Goal: Complete application form

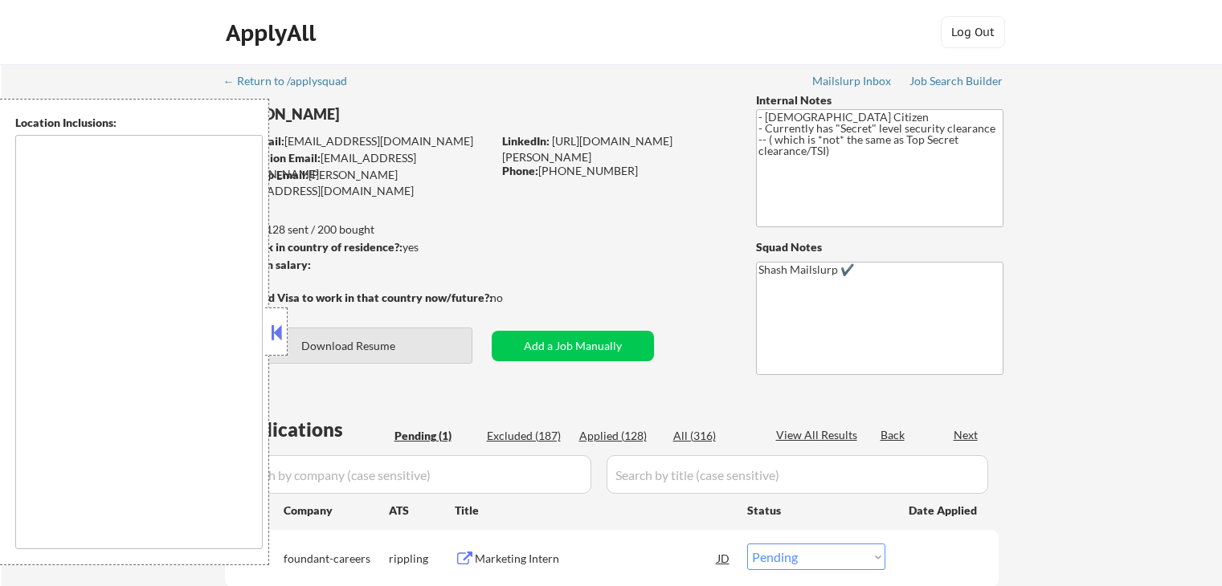
select select ""pending""
type textarea "[GEOGRAPHIC_DATA], [GEOGRAPHIC_DATA] [GEOGRAPHIC_DATA], [GEOGRAPHIC_DATA] [GEOG…"
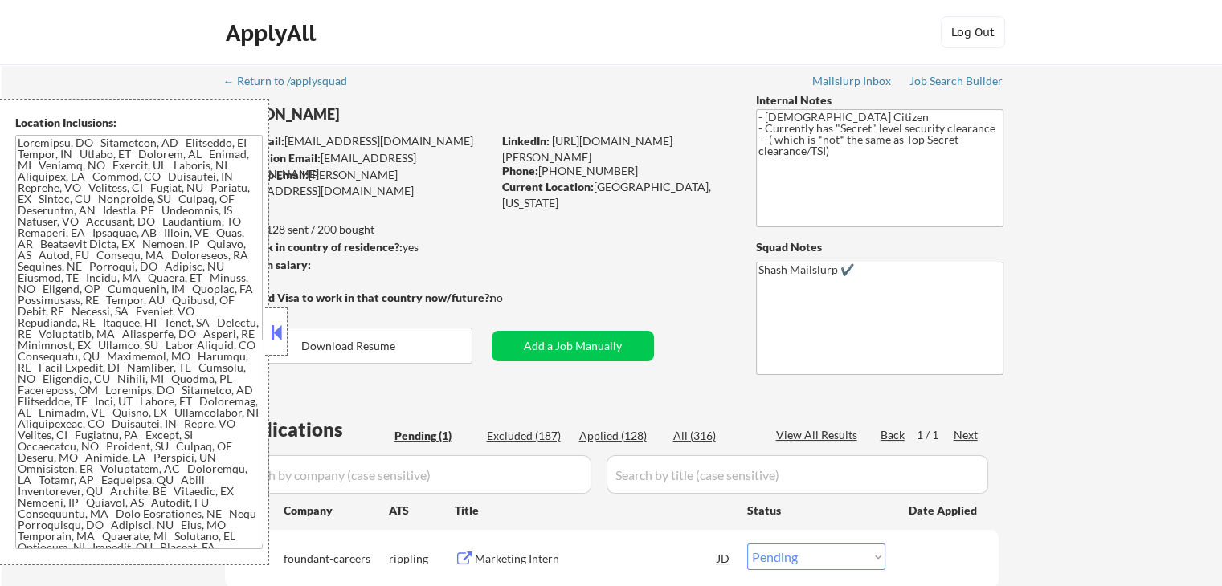
click at [276, 332] on button at bounding box center [276, 332] width 18 height 24
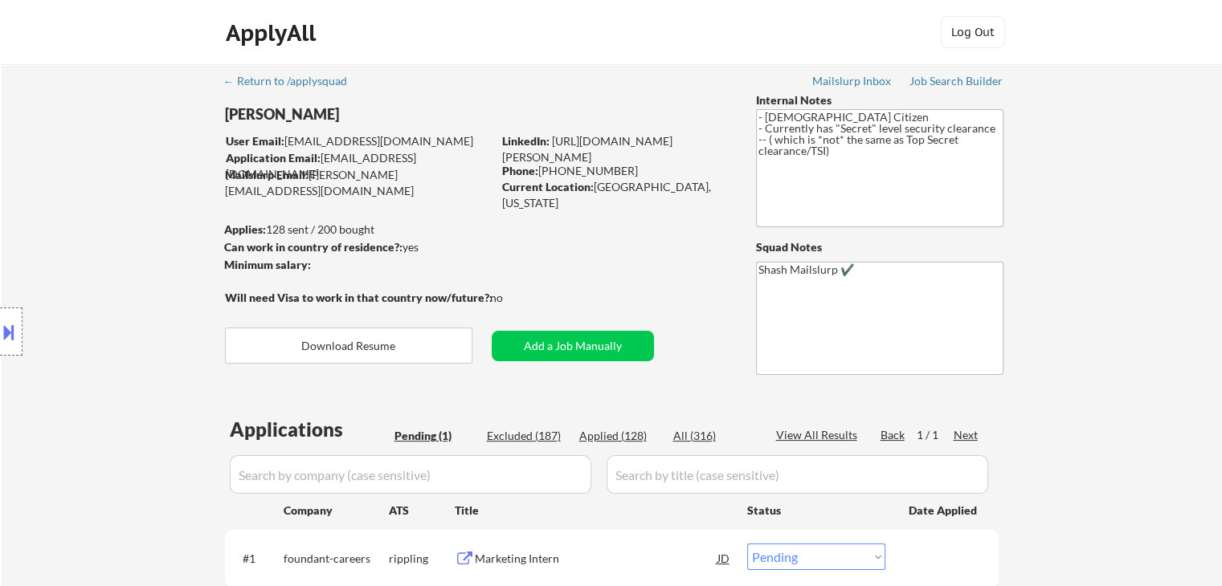
click at [102, 245] on div "Location Inclusions:" at bounding box center [144, 332] width 288 height 467
click at [99, 242] on div "Location Inclusions:" at bounding box center [144, 332] width 288 height 467
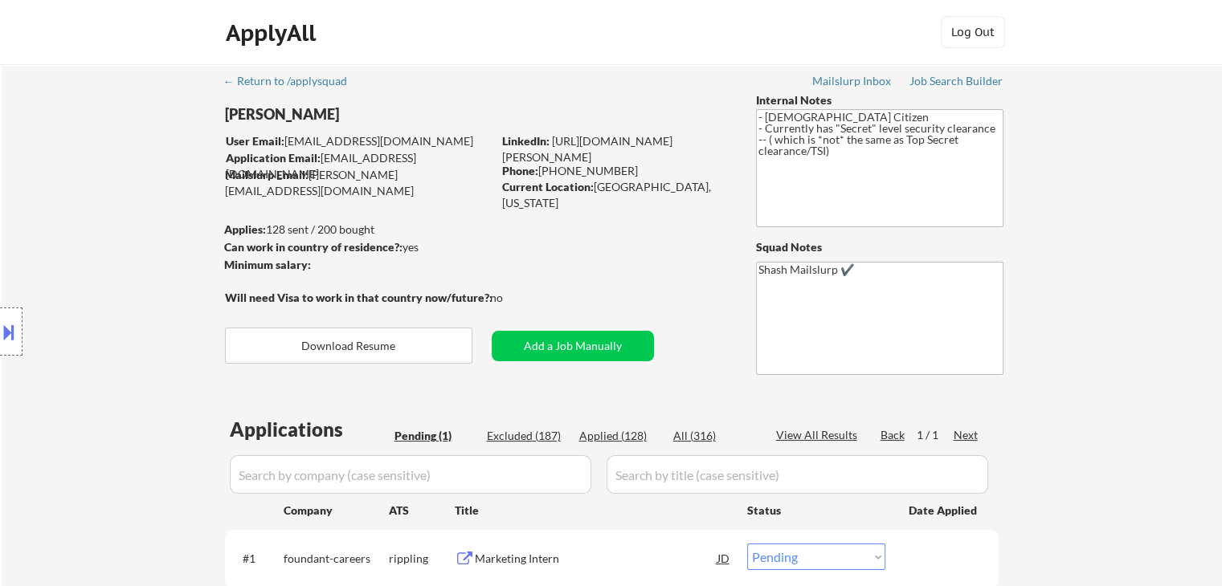
click at [99, 242] on div "Location Inclusions:" at bounding box center [144, 332] width 288 height 467
click at [100, 242] on div "Location Inclusions:" at bounding box center [144, 332] width 288 height 467
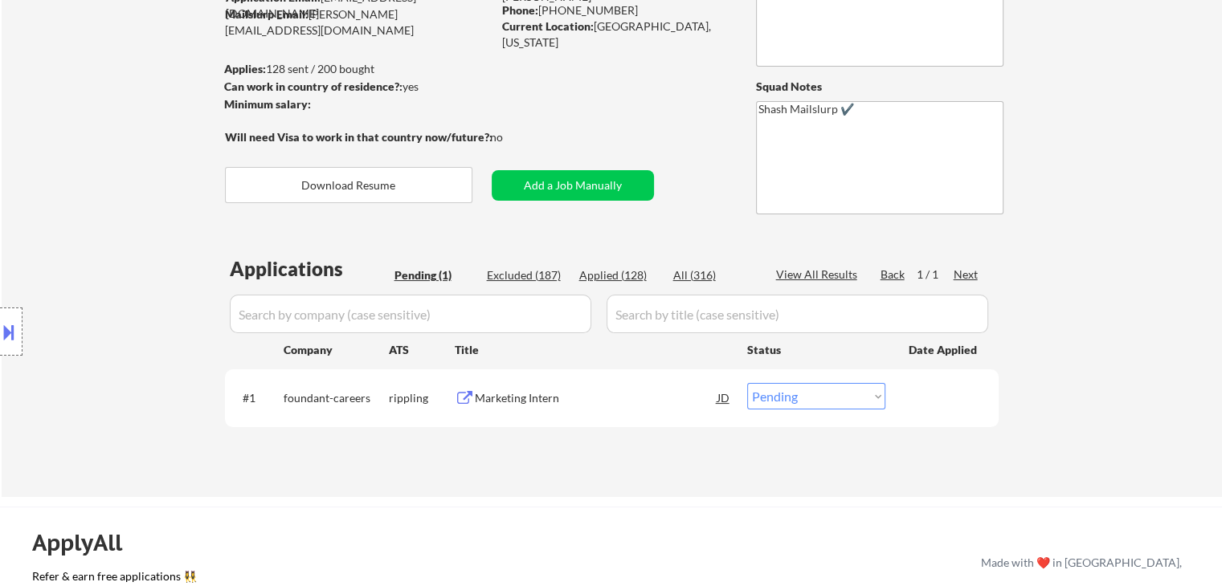
drag, startPoint x: 80, startPoint y: 238, endPoint x: 723, endPoint y: 329, distance: 649.0
click at [126, 238] on div "Location Inclusions:" at bounding box center [144, 332] width 288 height 467
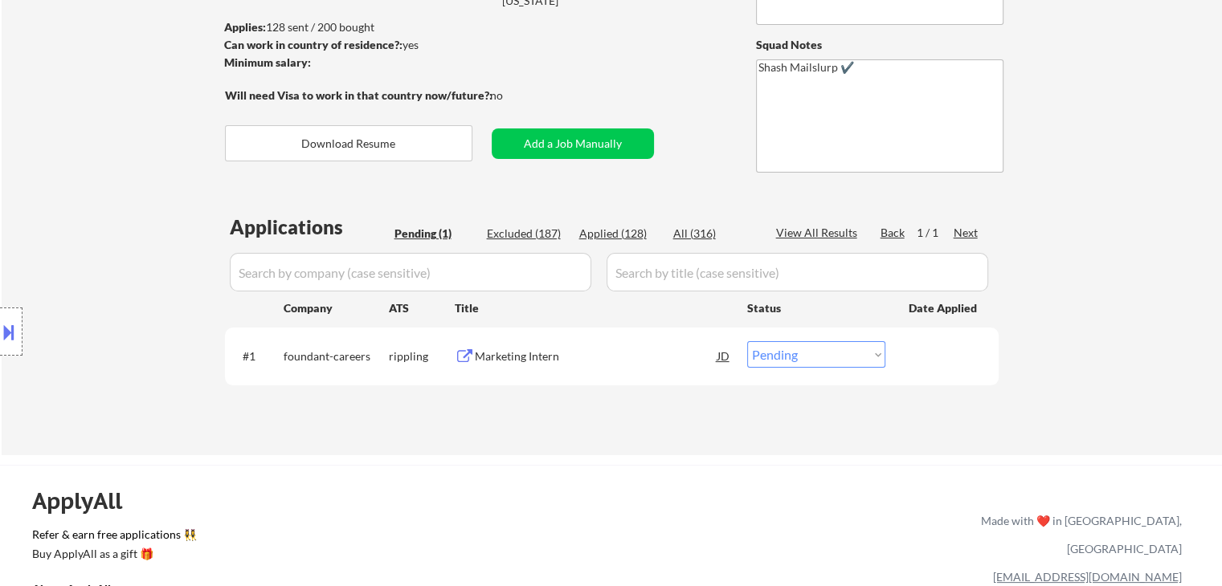
scroll to position [241, 0]
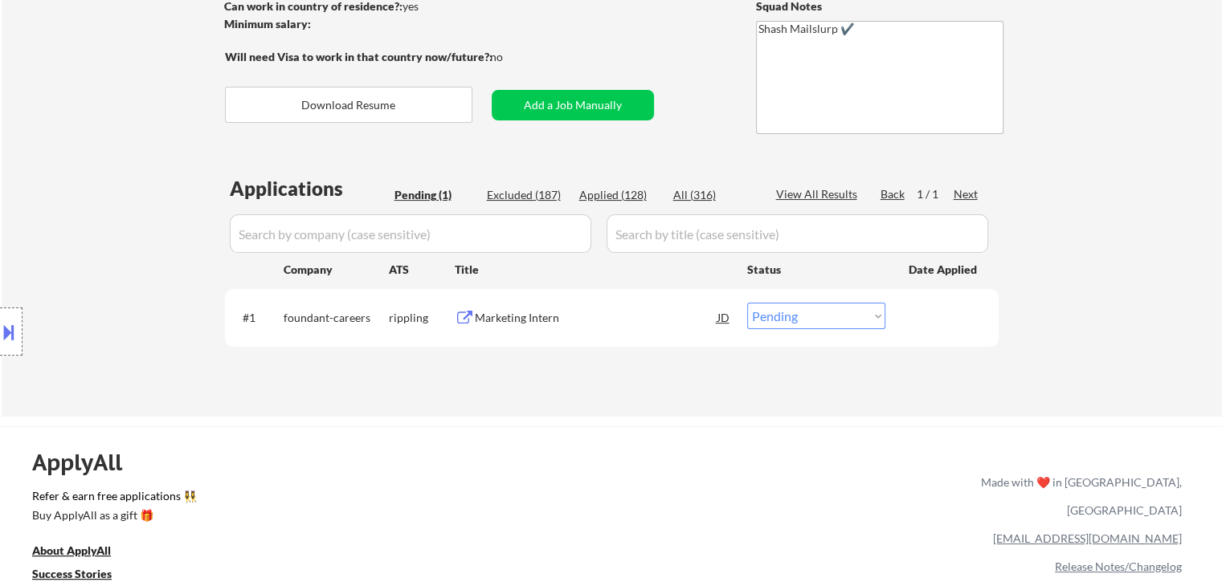
click at [505, 318] on div "Marketing Intern" at bounding box center [596, 318] width 243 height 16
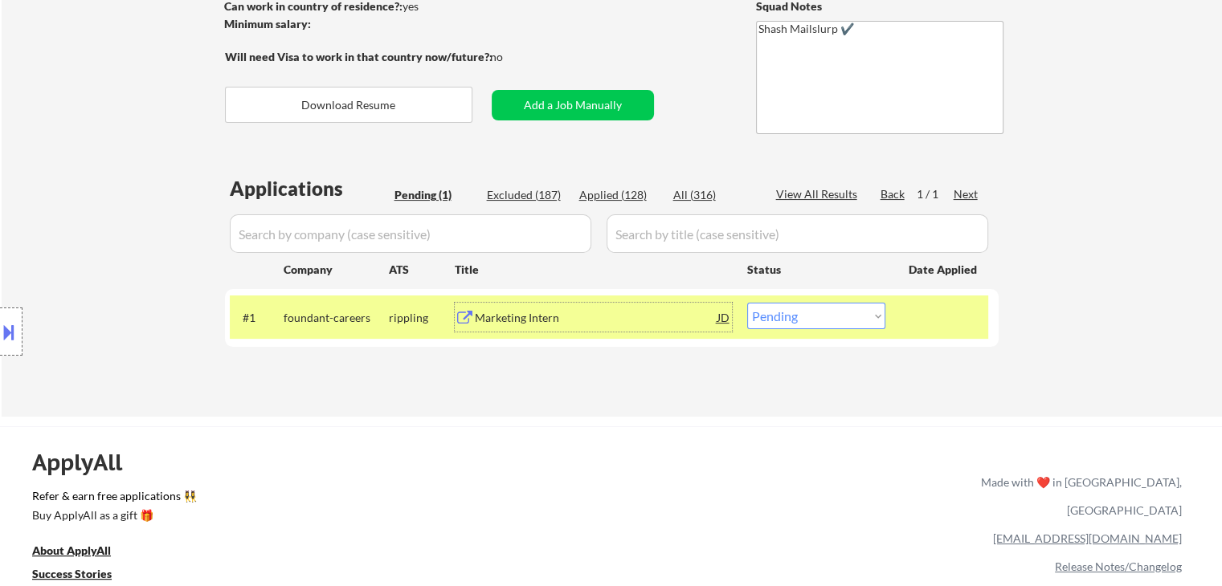
click at [0, 334] on button at bounding box center [9, 332] width 18 height 27
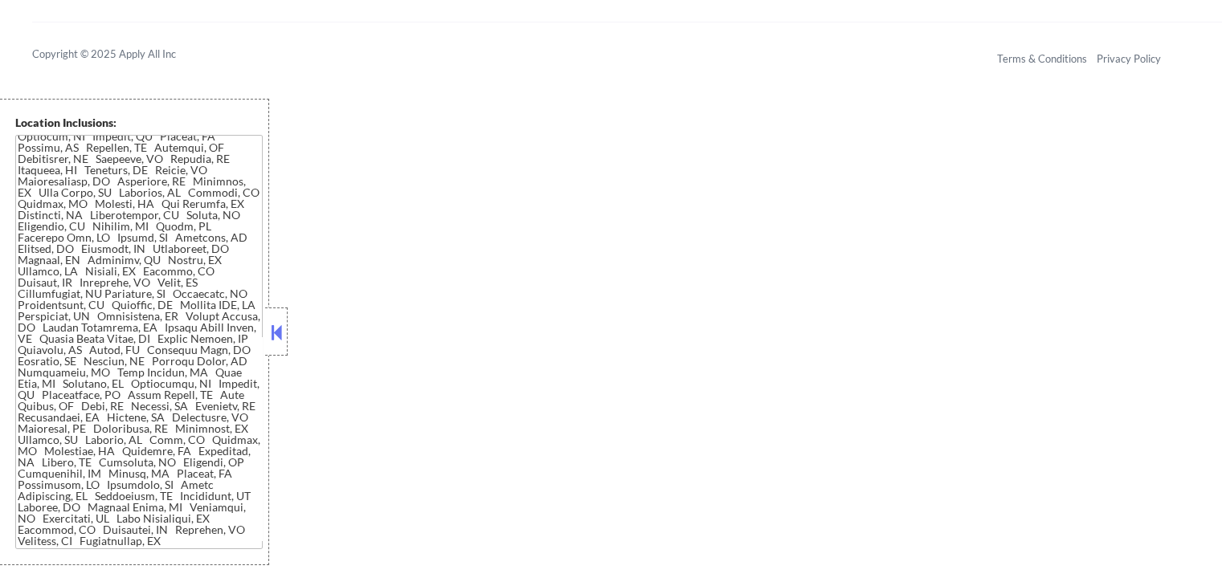
scroll to position [883, 0]
click at [274, 333] on button at bounding box center [276, 332] width 18 height 24
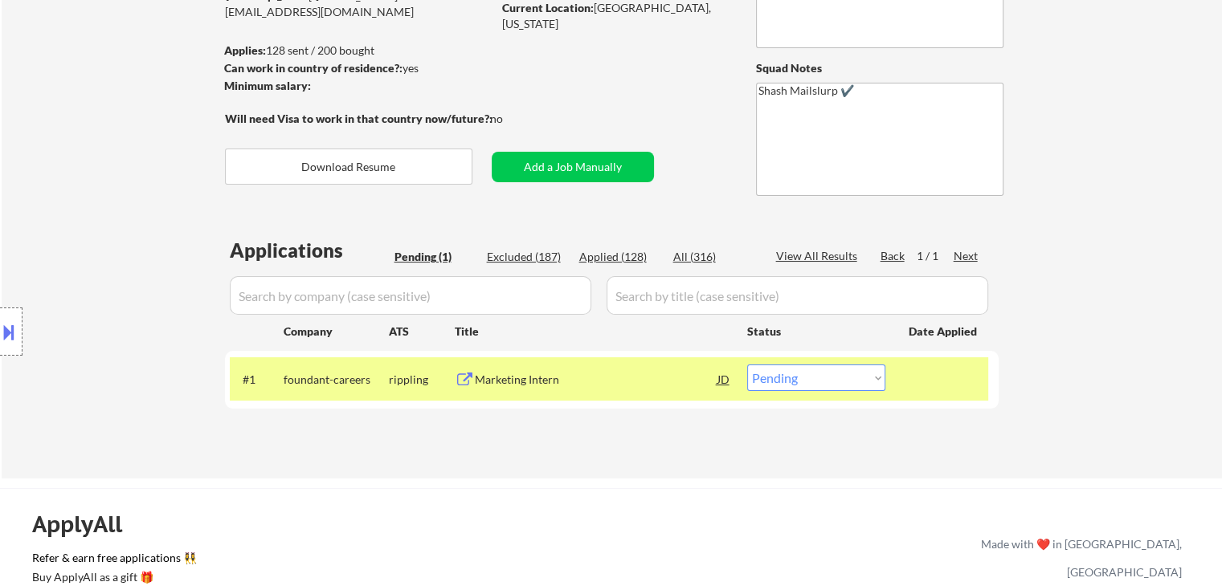
scroll to position [92, 0]
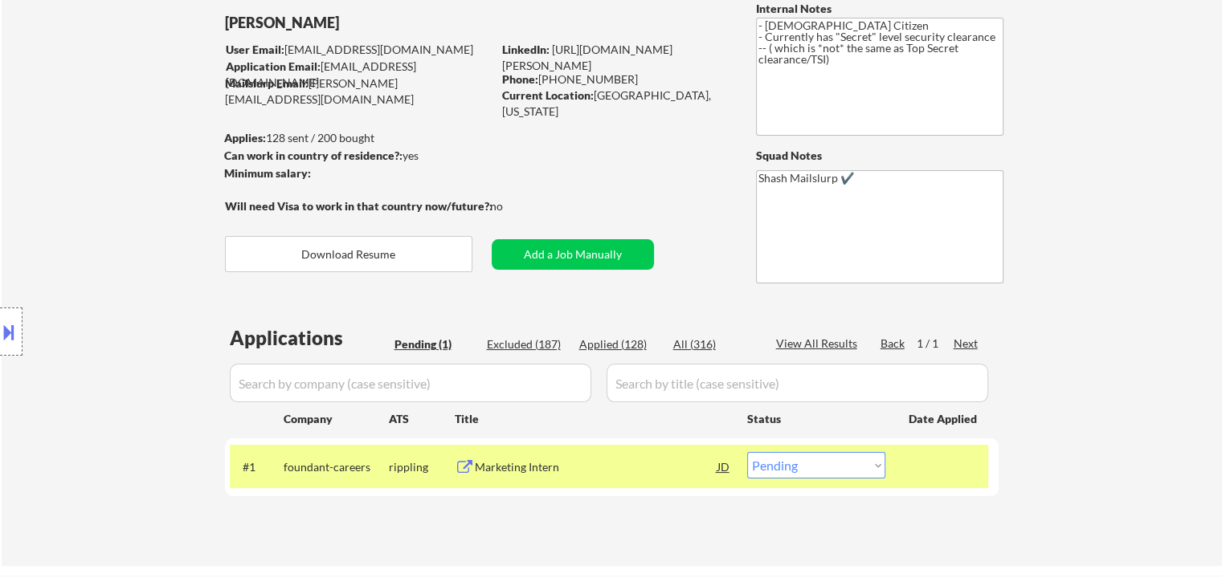
click at [91, 288] on div "Location Inclusions:" at bounding box center [144, 332] width 288 height 467
drag, startPoint x: 42, startPoint y: 131, endPoint x: 777, endPoint y: 88, distance: 736.2
click at [47, 131] on div "Location Inclusions:" at bounding box center [144, 332] width 288 height 467
